Goal: Task Accomplishment & Management: Complete application form

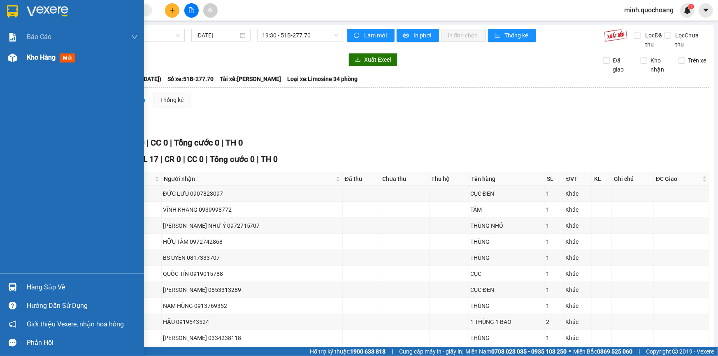
click at [10, 60] on img at bounding box center [12, 57] width 9 height 9
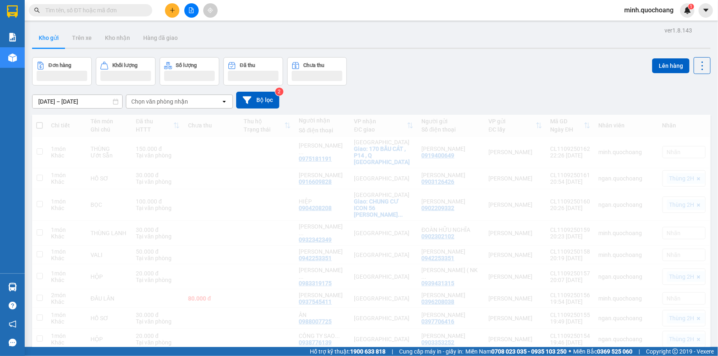
click at [467, 75] on div "Đơn hàng Khối lượng Số lượng Đã thu Chưa thu Lên hàng" at bounding box center [371, 71] width 679 height 28
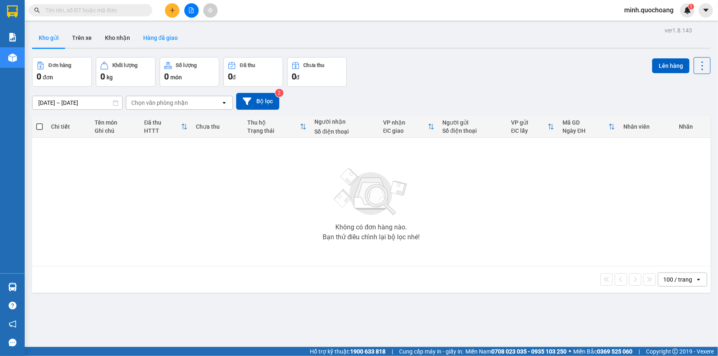
click at [171, 36] on button "Hàng đã giao" at bounding box center [161, 38] width 48 height 20
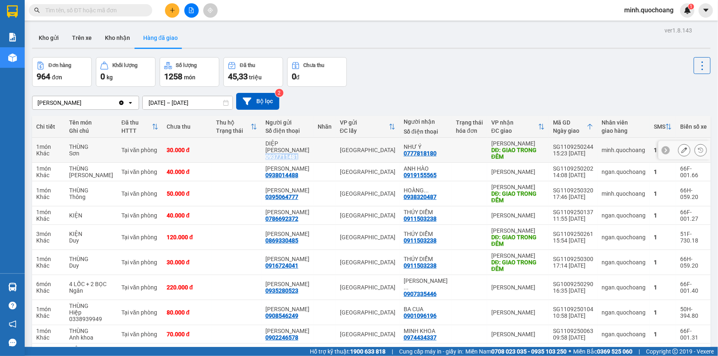
drag, startPoint x: 271, startPoint y: 153, endPoint x: 303, endPoint y: 153, distance: 32.5
click at [303, 153] on div "DIỆP LỆ QUYÊN 0937711481" at bounding box center [287, 150] width 44 height 20
copy div "0937711481"
click at [173, 9] on icon "plus" at bounding box center [173, 10] width 6 height 6
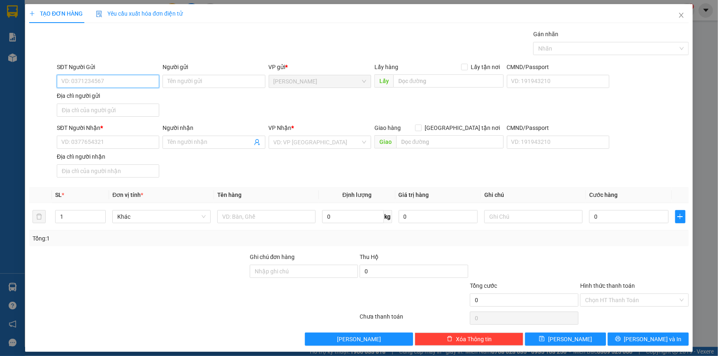
click at [111, 84] on input "SĐT Người Gửi" at bounding box center [108, 81] width 102 height 13
paste input "0937711481"
type input "0937711481"
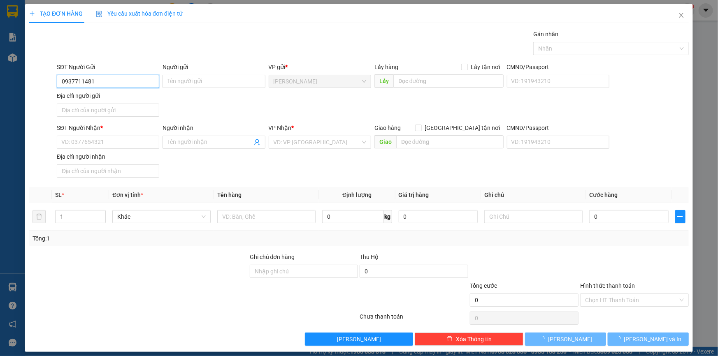
click at [138, 80] on input "0937711481" at bounding box center [108, 81] width 102 height 13
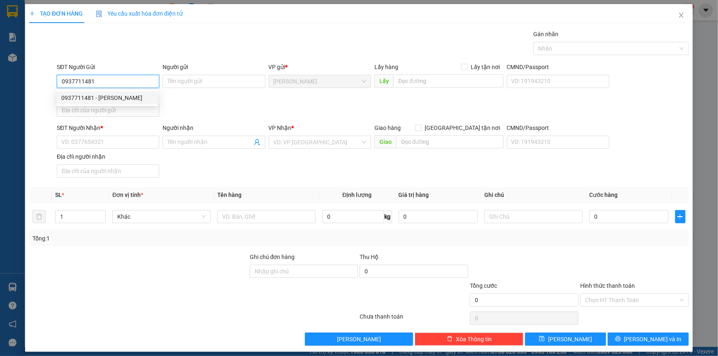
click at [135, 94] on div "0937711481 - DIỆP LỆ QUYÊN" at bounding box center [107, 97] width 92 height 9
type input "DIỆP [PERSON_NAME]"
type input "0937711481"
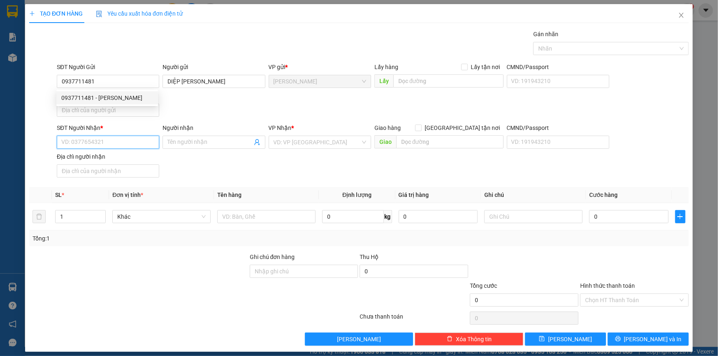
click at [128, 144] on input "SĐT Người Nhận *" at bounding box center [108, 142] width 102 height 13
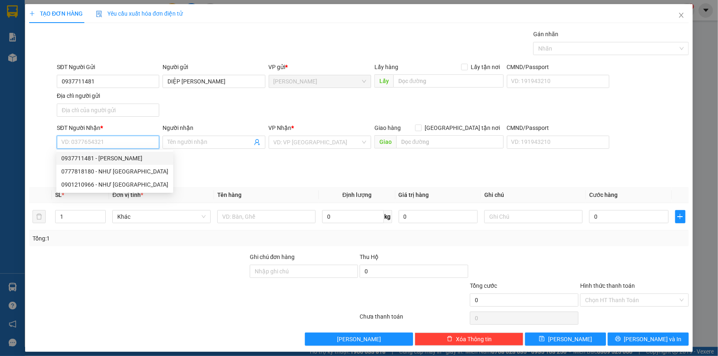
click at [137, 157] on div "0937711481 - DIỆP LỆ QUYÊN" at bounding box center [114, 158] width 107 height 9
type input "0937711481"
type input "DIỆP [PERSON_NAME]"
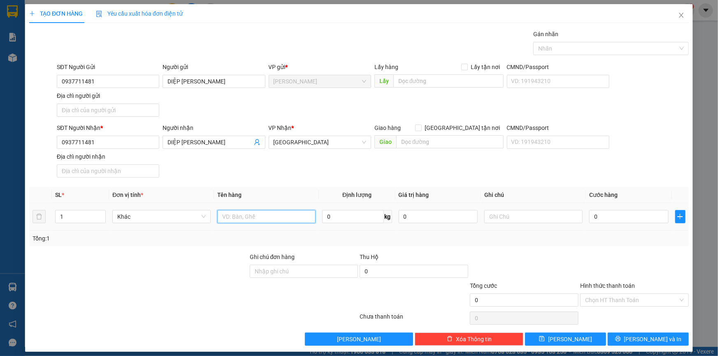
click at [230, 221] on input "text" at bounding box center [266, 216] width 98 height 13
type input "k"
type input "KIỆN THÙNG KHÔNG"
click at [126, 110] on input "Địa chỉ người gửi" at bounding box center [108, 110] width 102 height 13
paste input "246 BA ĐÌNH P10 Q8"
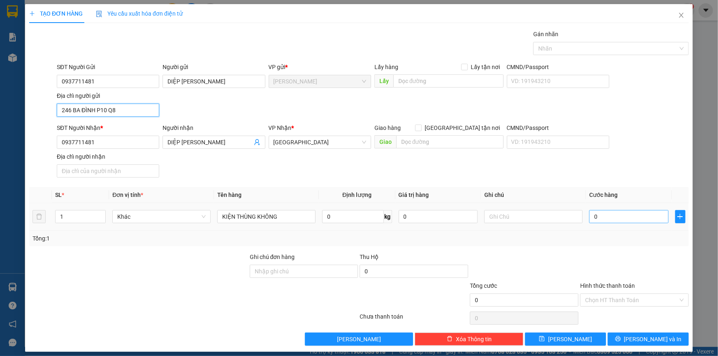
type input "246 BA ĐÌNH P10 Q8"
click at [599, 219] on input "0" at bounding box center [628, 216] width 79 height 13
type input "32"
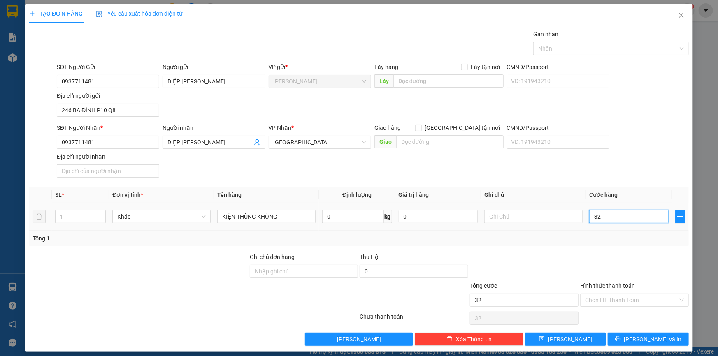
type input "3"
type input "30"
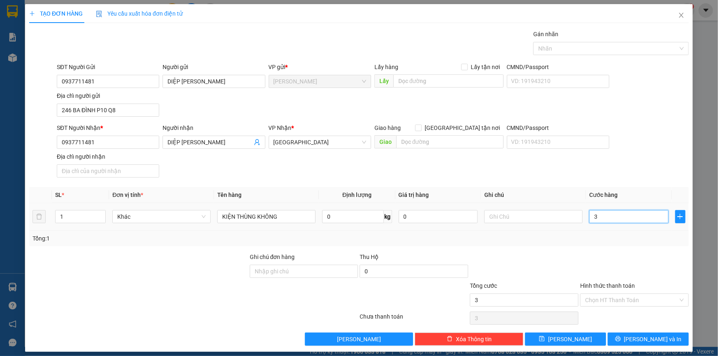
type input "30"
type input "30.000"
drag, startPoint x: 601, startPoint y: 249, endPoint x: 604, endPoint y: 286, distance: 37.2
click at [602, 250] on div "Transit Pickup Surcharge Ids Transit Deliver Surcharge Ids Transit Deliver Surc…" at bounding box center [359, 188] width 660 height 316
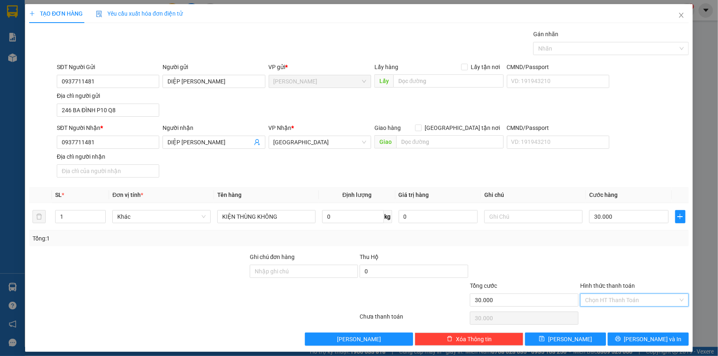
click at [607, 299] on input "Hình thức thanh toán" at bounding box center [631, 300] width 93 height 12
click at [610, 313] on div "Tại văn phòng" at bounding box center [630, 315] width 98 height 9
type input "0"
click at [634, 337] on button "[PERSON_NAME] và In" at bounding box center [648, 339] width 81 height 13
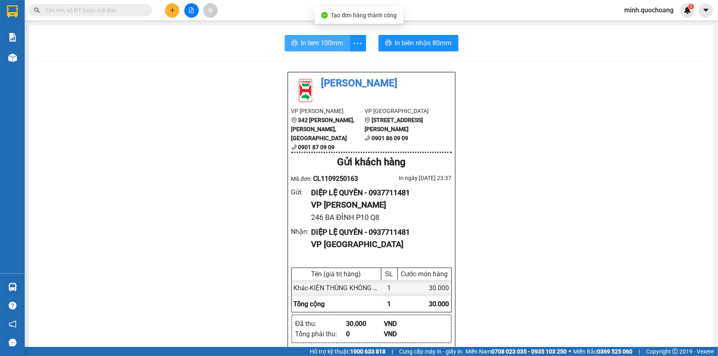
click at [318, 44] on span "In tem 100mm" at bounding box center [322, 43] width 42 height 10
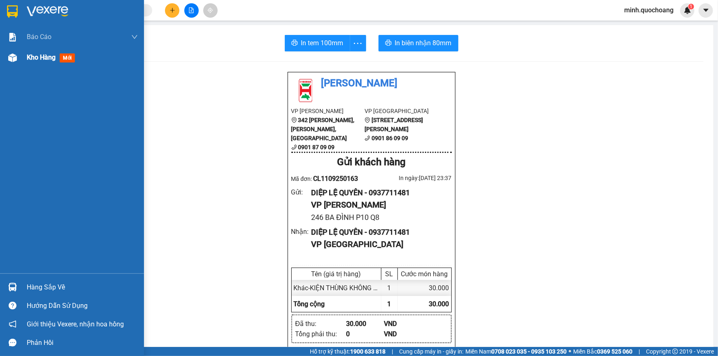
click at [10, 49] on div "Kho hàng mới" at bounding box center [72, 57] width 144 height 21
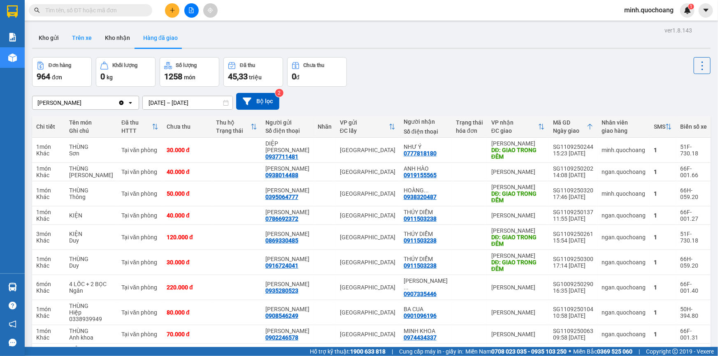
drag, startPoint x: 64, startPoint y: 37, endPoint x: 87, endPoint y: 37, distance: 23.5
click at [63, 37] on button "Kho gửi" at bounding box center [48, 38] width 33 height 20
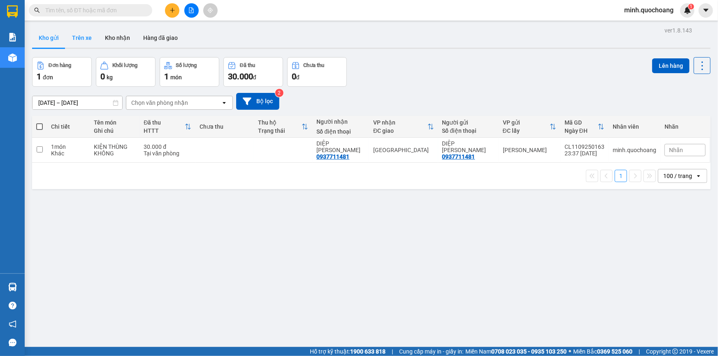
click at [84, 40] on button "Trên xe" at bounding box center [81, 38] width 33 height 20
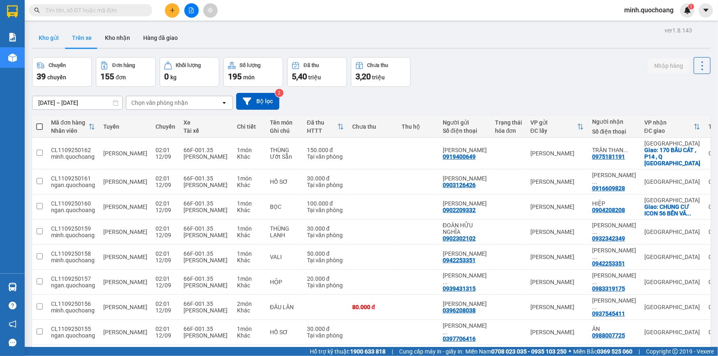
click at [53, 41] on button "Kho gửi" at bounding box center [48, 38] width 33 height 20
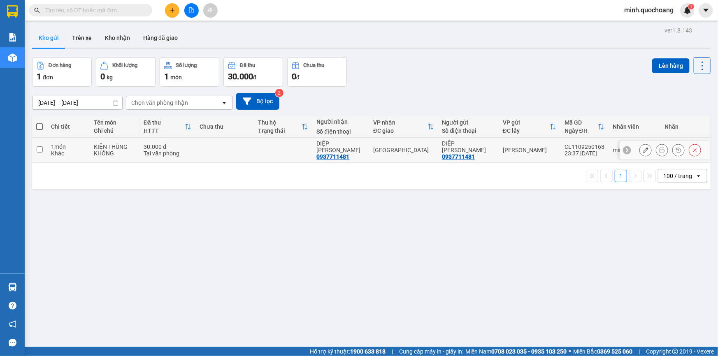
click at [179, 151] on div "Tại văn phòng" at bounding box center [167, 153] width 47 height 7
checkbox input "true"
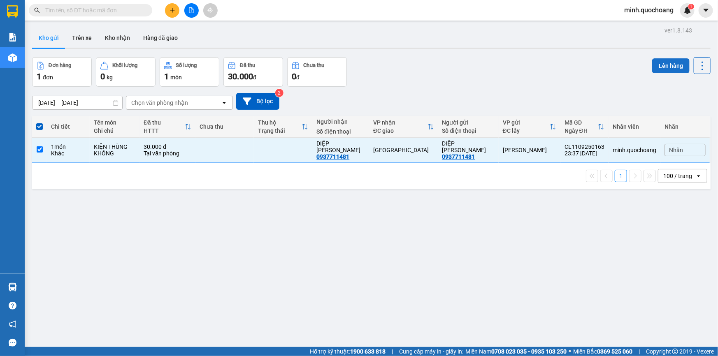
click at [656, 61] on button "Lên hàng" at bounding box center [670, 65] width 37 height 15
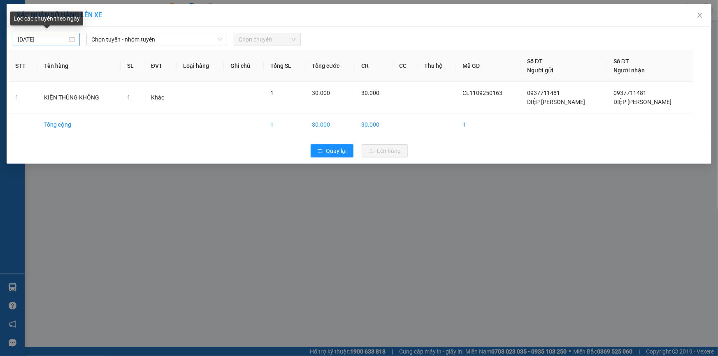
click at [69, 38] on div "[DATE]" at bounding box center [46, 39] width 57 height 9
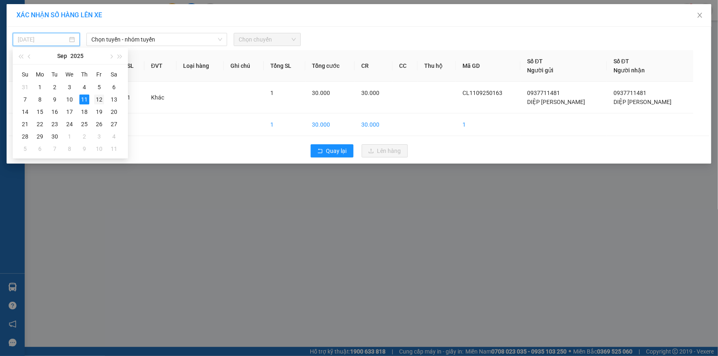
click at [97, 100] on div "12" at bounding box center [99, 100] width 10 height 10
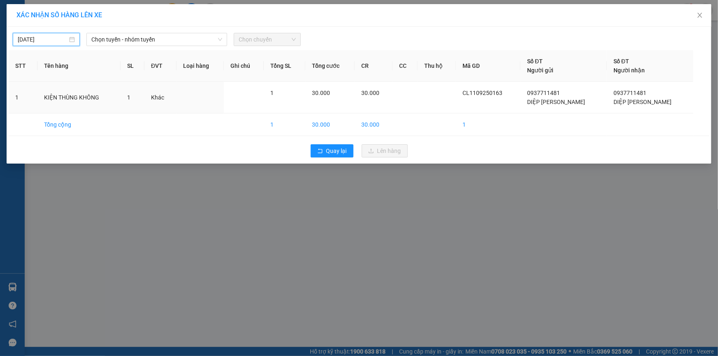
type input "12/09/2025"
click at [147, 38] on span "Chọn tuyến - nhóm tuyến" at bounding box center [156, 39] width 131 height 12
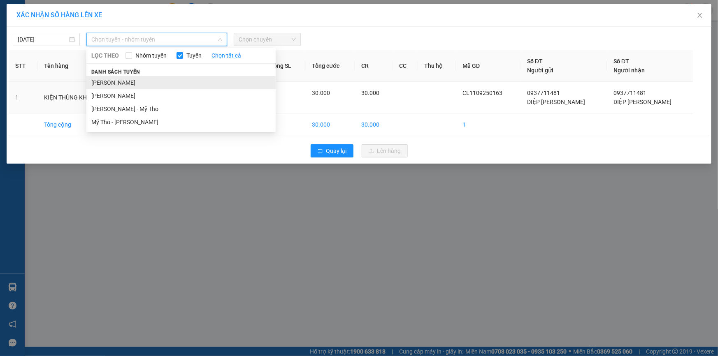
click at [151, 84] on li "Cao Lãnh - Hồ Chí Minh" at bounding box center [180, 82] width 189 height 13
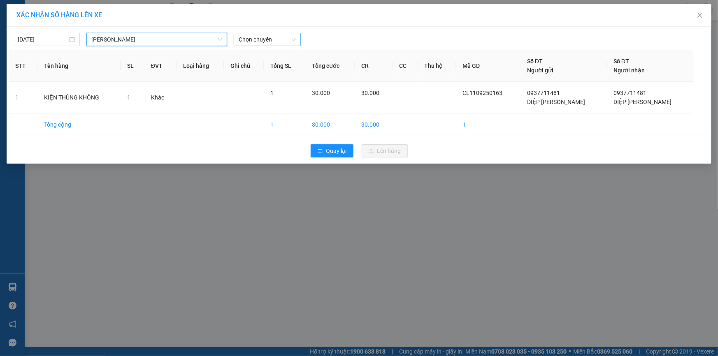
click at [283, 37] on span "Chọn chuyến" at bounding box center [267, 39] width 57 height 12
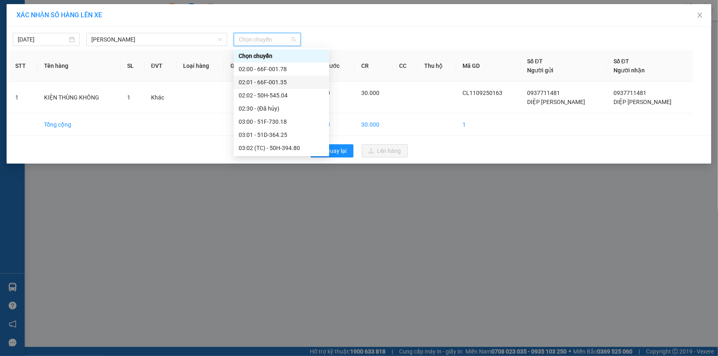
click at [291, 81] on div "02:01 - 66F-001.35" at bounding box center [282, 82] width 86 height 9
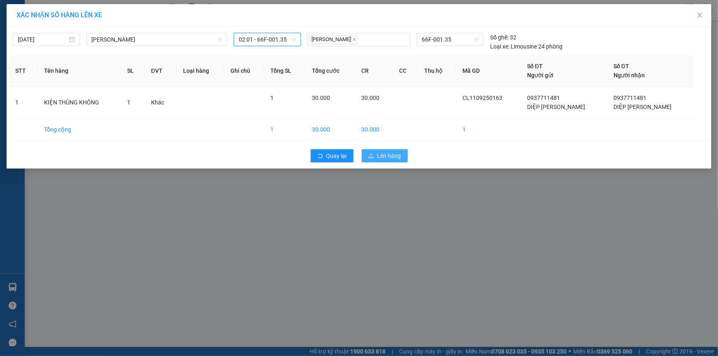
click at [391, 156] on span "Lên hàng" at bounding box center [389, 155] width 24 height 9
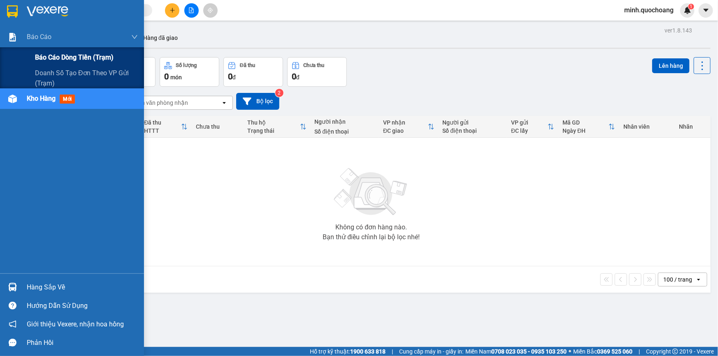
click at [37, 56] on span "Báo cáo dòng tiền (trạm)" at bounding box center [74, 57] width 79 height 10
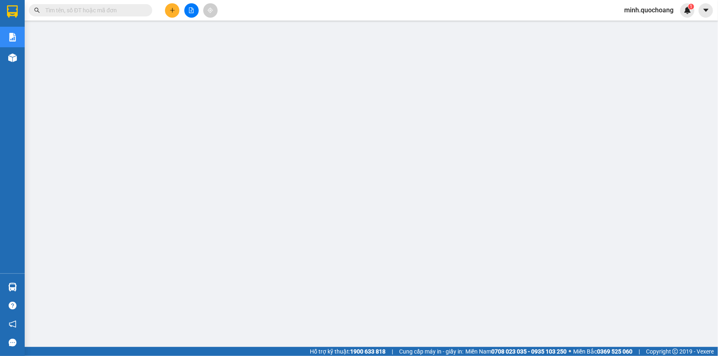
click at [641, 8] on span "minh.quochoang" at bounding box center [649, 10] width 63 height 10
click at [635, 19] on li "Đăng xuất" at bounding box center [649, 25] width 64 height 13
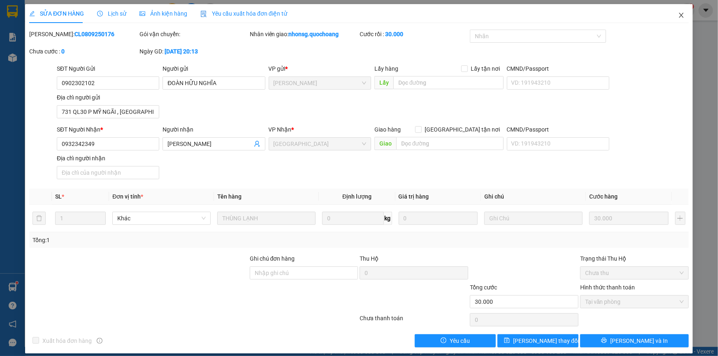
click at [672, 15] on span "Close" at bounding box center [681, 15] width 23 height 23
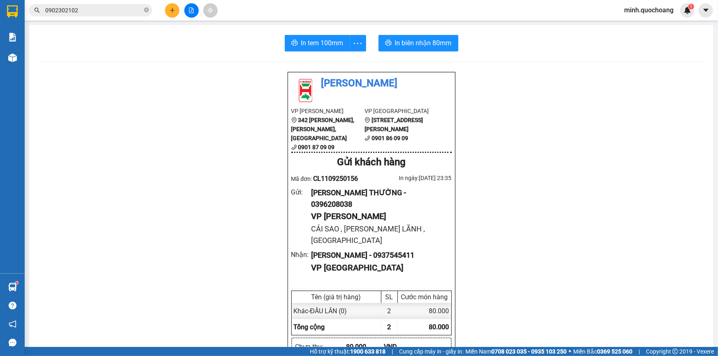
click at [16, 67] on div "Kho hàng mới" at bounding box center [12, 57] width 25 height 21
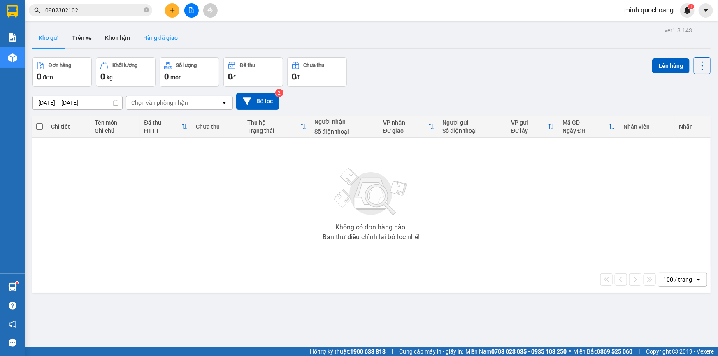
click at [154, 41] on button "Hàng đã giao" at bounding box center [161, 38] width 48 height 20
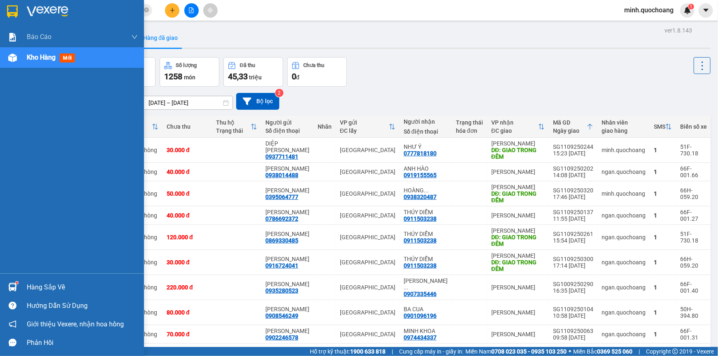
click at [40, 293] on div "Hàng sắp về" at bounding box center [82, 287] width 111 height 12
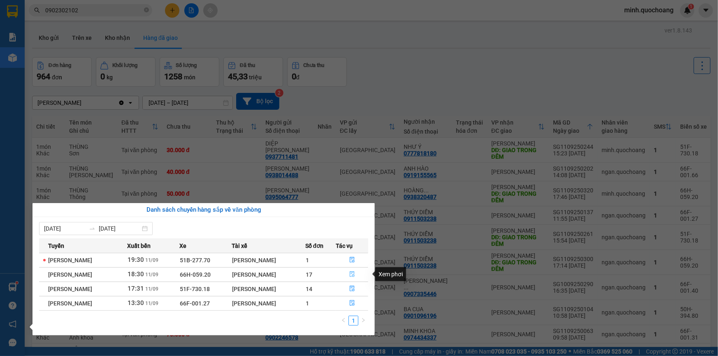
click at [353, 274] on icon "file-done" at bounding box center [352, 275] width 6 height 6
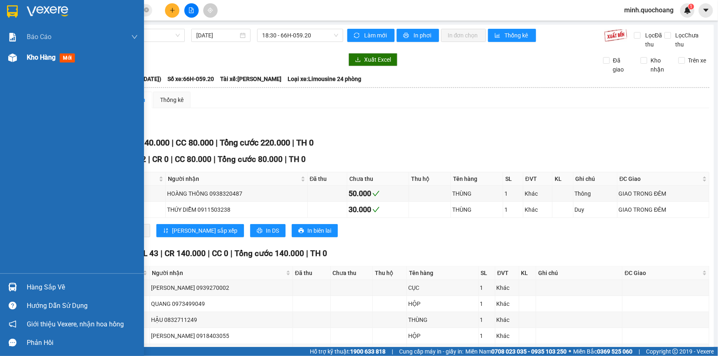
click at [14, 58] on img at bounding box center [12, 57] width 9 height 9
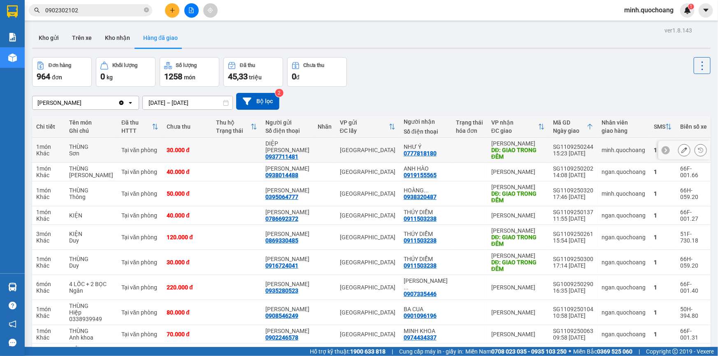
click at [683, 152] on button at bounding box center [685, 150] width 12 height 14
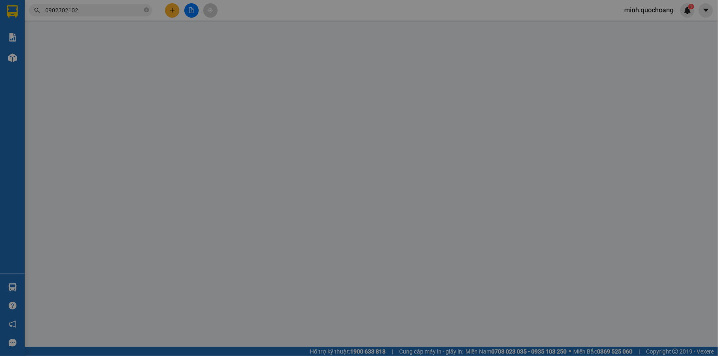
type input "0937711481"
type input "DIỆP [PERSON_NAME]"
type input "246 BA ĐÌNH P10 Q8"
type input "0777818180"
type input "NHƯ Ý"
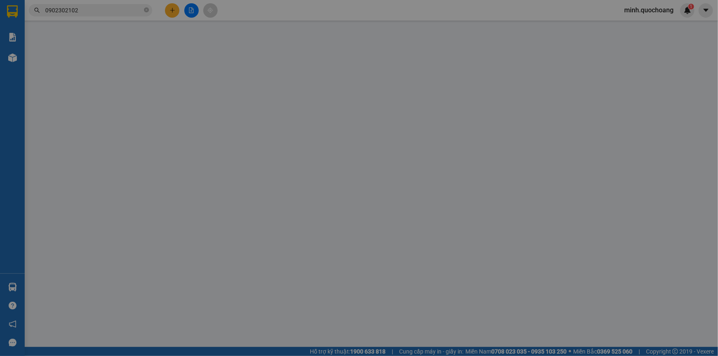
type input "GIAO TRONG ĐÊM"
type input "30.000"
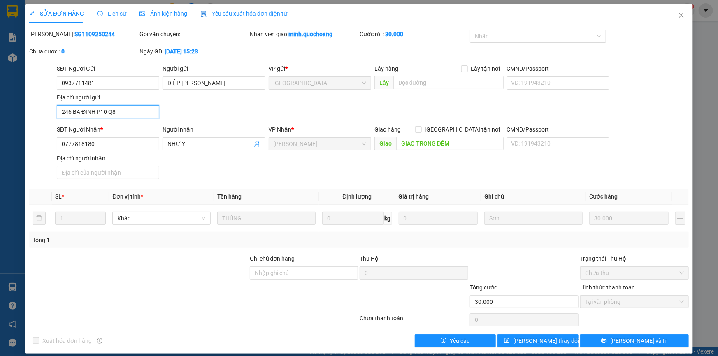
click at [138, 109] on input "246 BA ĐÌNH P10 Q8" at bounding box center [108, 111] width 102 height 13
